Goal: Information Seeking & Learning: Learn about a topic

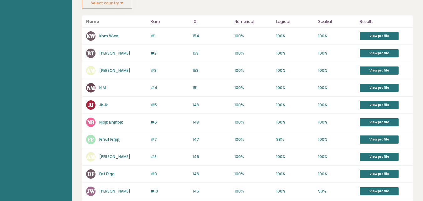
scroll to position [49, 0]
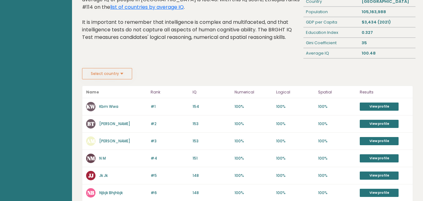
click at [121, 73] on button "Select country" at bounding box center [107, 73] width 50 height 11
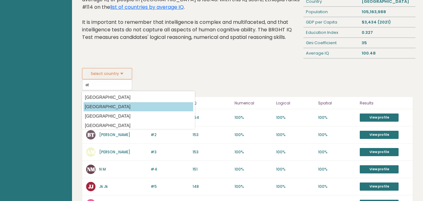
click at [102, 106] on option "[GEOGRAPHIC_DATA]" at bounding box center [139, 106] width 110 height 9
type input "[GEOGRAPHIC_DATA]"
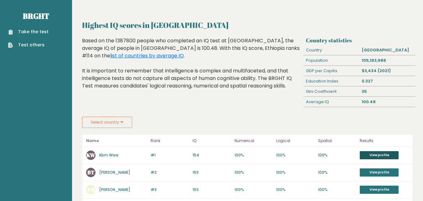
click at [376, 153] on link "View profile" at bounding box center [379, 155] width 39 height 8
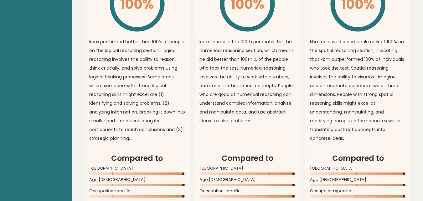
scroll to position [215, 0]
